Goal: Navigation & Orientation: Find specific page/section

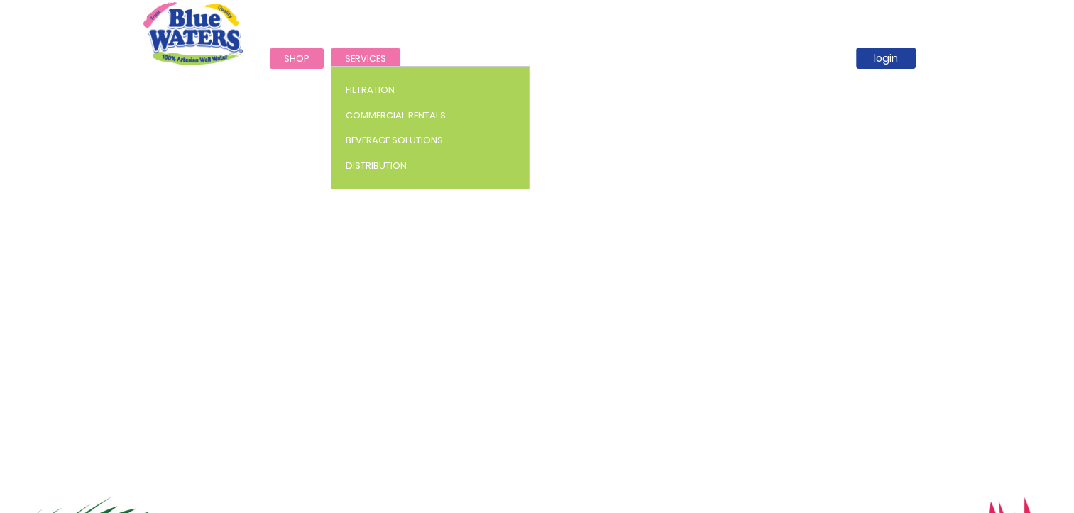
click at [349, 51] on link "Services" at bounding box center [366, 58] width 70 height 21
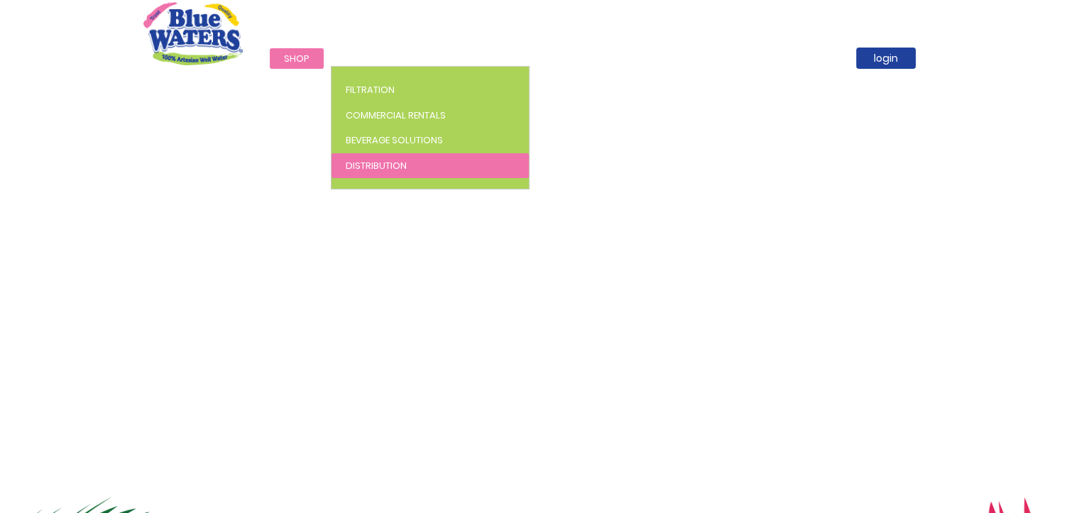
click at [392, 165] on span "Distribution" at bounding box center [376, 165] width 61 height 13
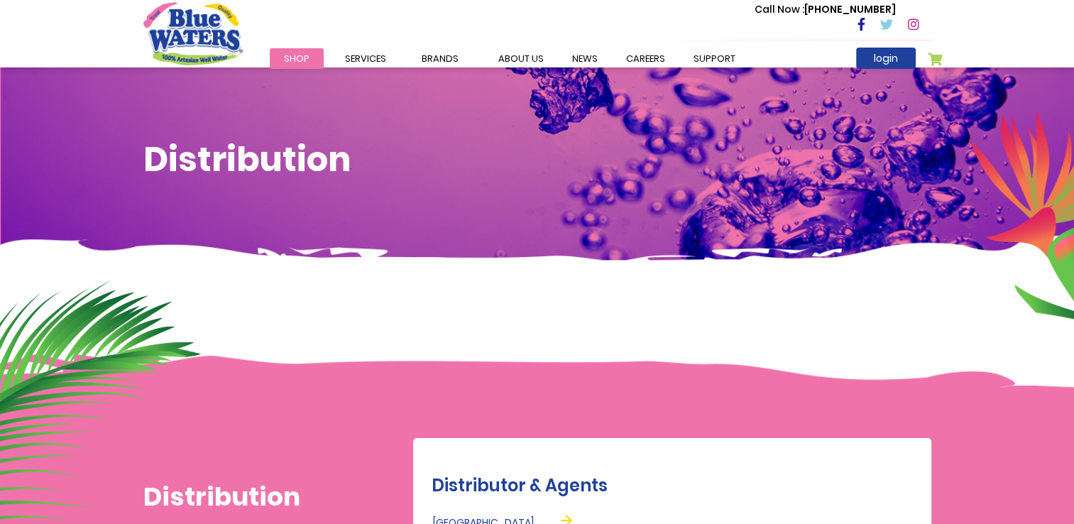
click at [352, 93] on div "Distribution" at bounding box center [537, 173] width 1074 height 213
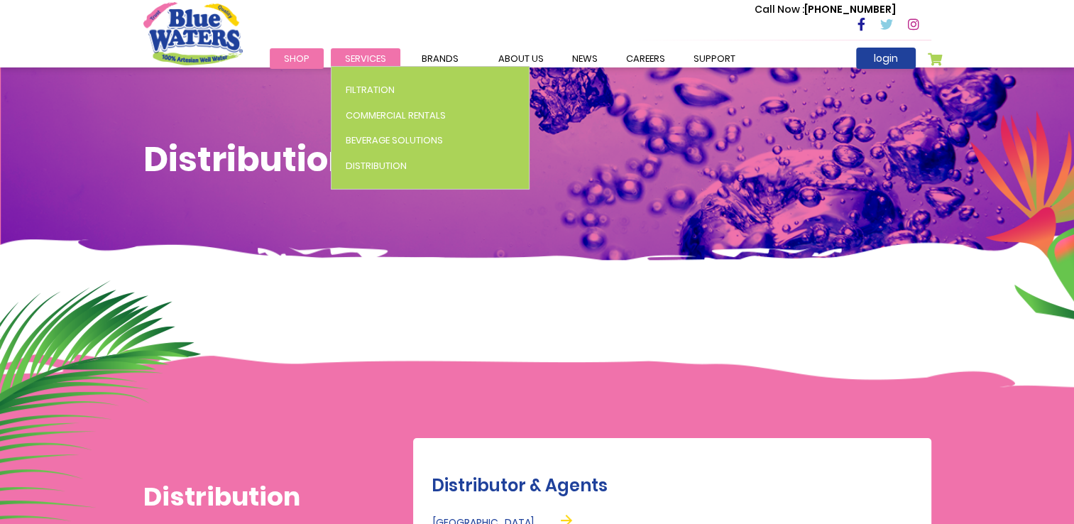
click at [359, 60] on span "Services" at bounding box center [365, 58] width 41 height 13
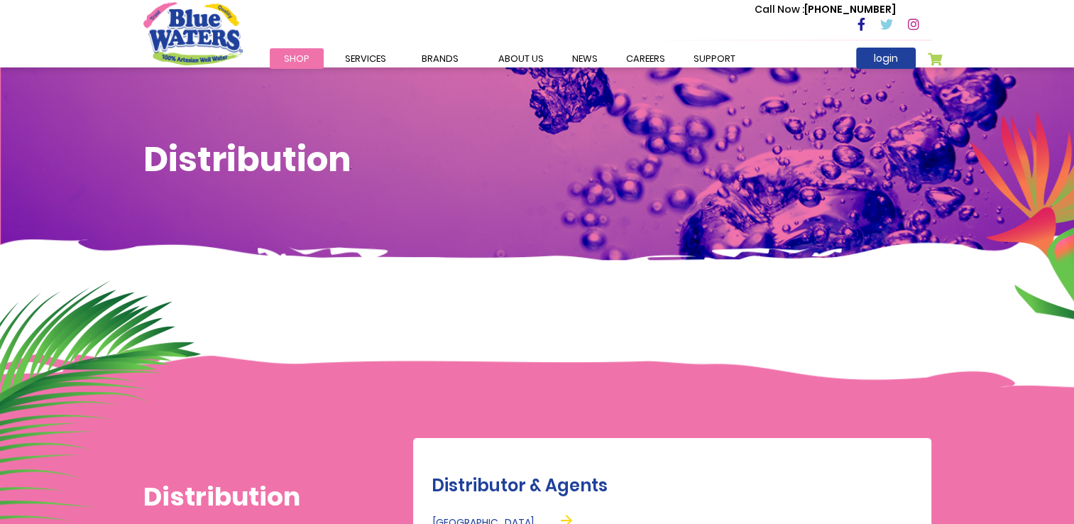
click at [288, 64] on span "Shop" at bounding box center [297, 58] width 26 height 13
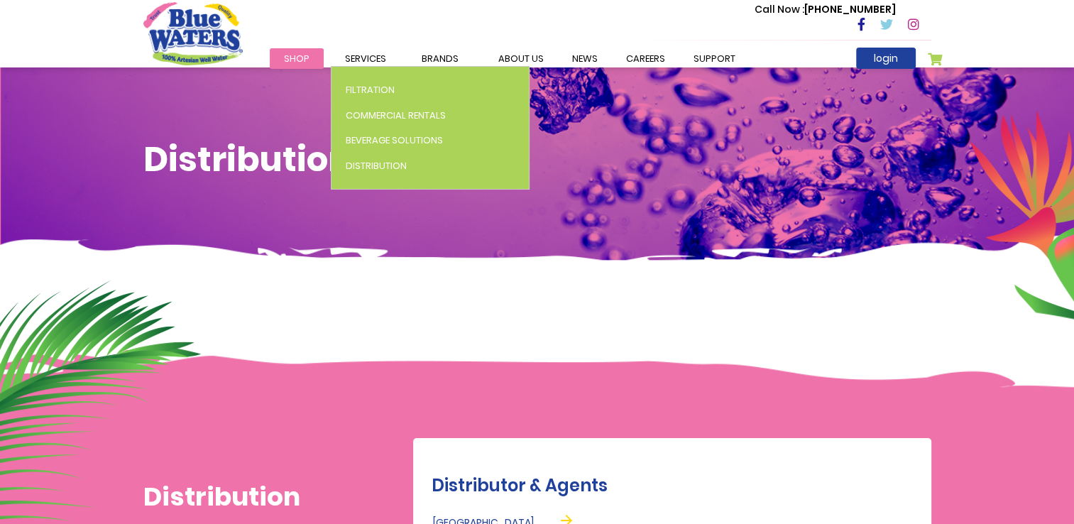
click at [373, 67] on ul "Filtration Commercial Rentals Beverage Solutions Distribution" at bounding box center [430, 128] width 199 height 124
click at [420, 66] on ul "Filtration Commercial Rentals Beverage Solutions Distribution" at bounding box center [430, 128] width 199 height 124
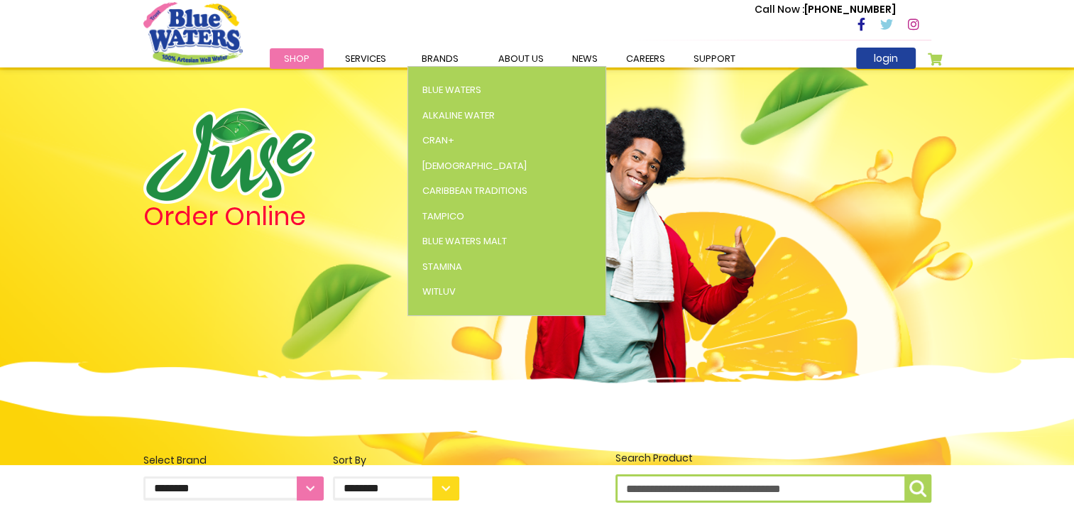
click at [420, 66] on ul "Blue Waters Alkaline Water Cran+ Juse Caribbean Traditions Tampico Blue Waters …" at bounding box center [507, 191] width 199 height 250
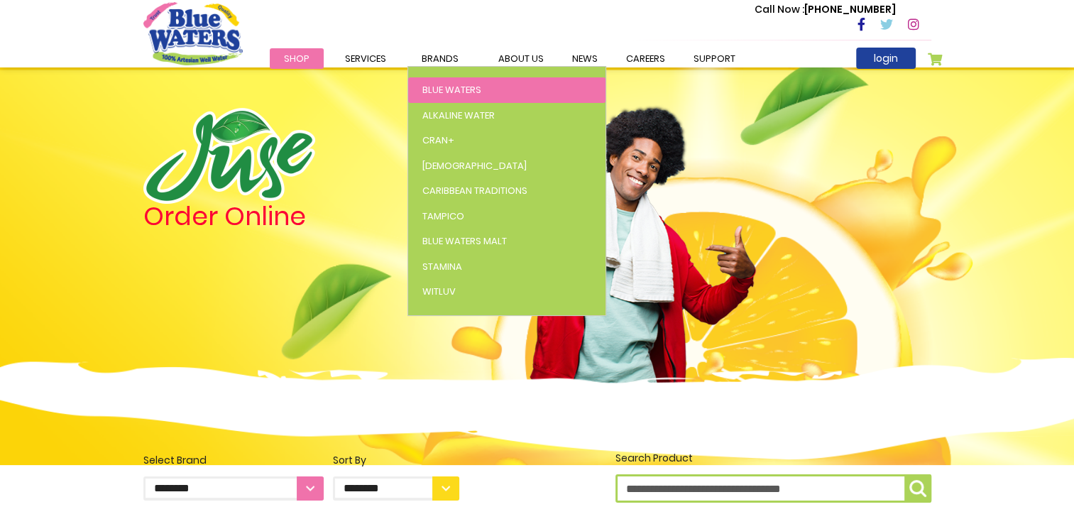
click at [426, 94] on span "Blue Waters" at bounding box center [451, 89] width 59 height 13
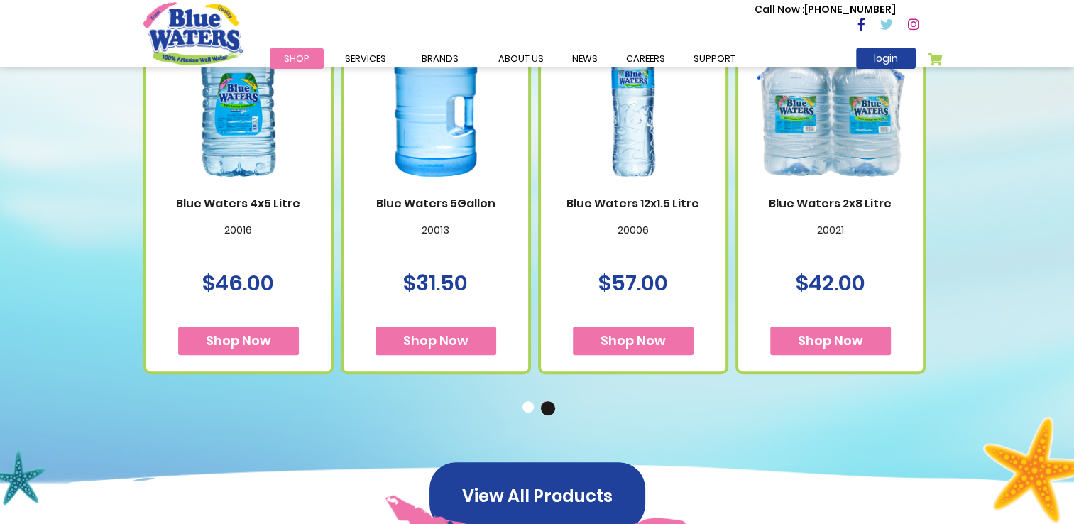
scroll to position [918, 0]
